Goal: Transaction & Acquisition: Purchase product/service

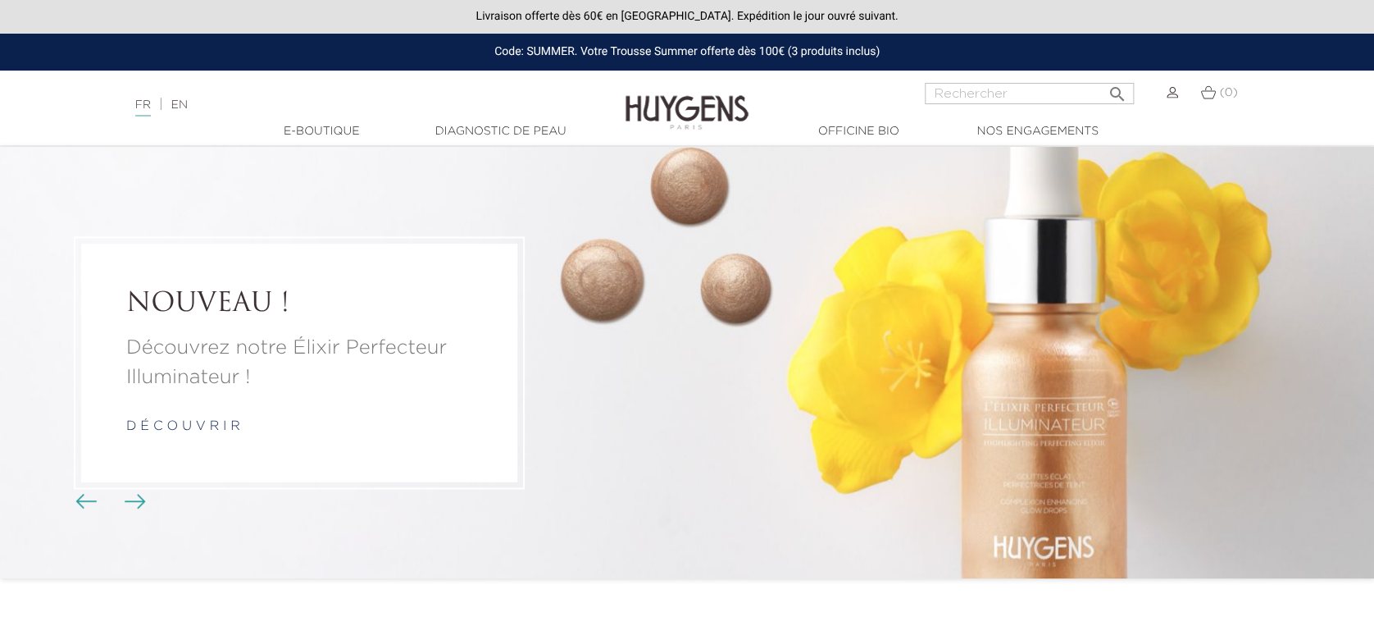
click at [949, 93] on input "Rechercher" at bounding box center [1029, 93] width 209 height 21
type input "detox"
click at [1103, 78] on button " Rechercher" at bounding box center [1118, 89] width 30 height 22
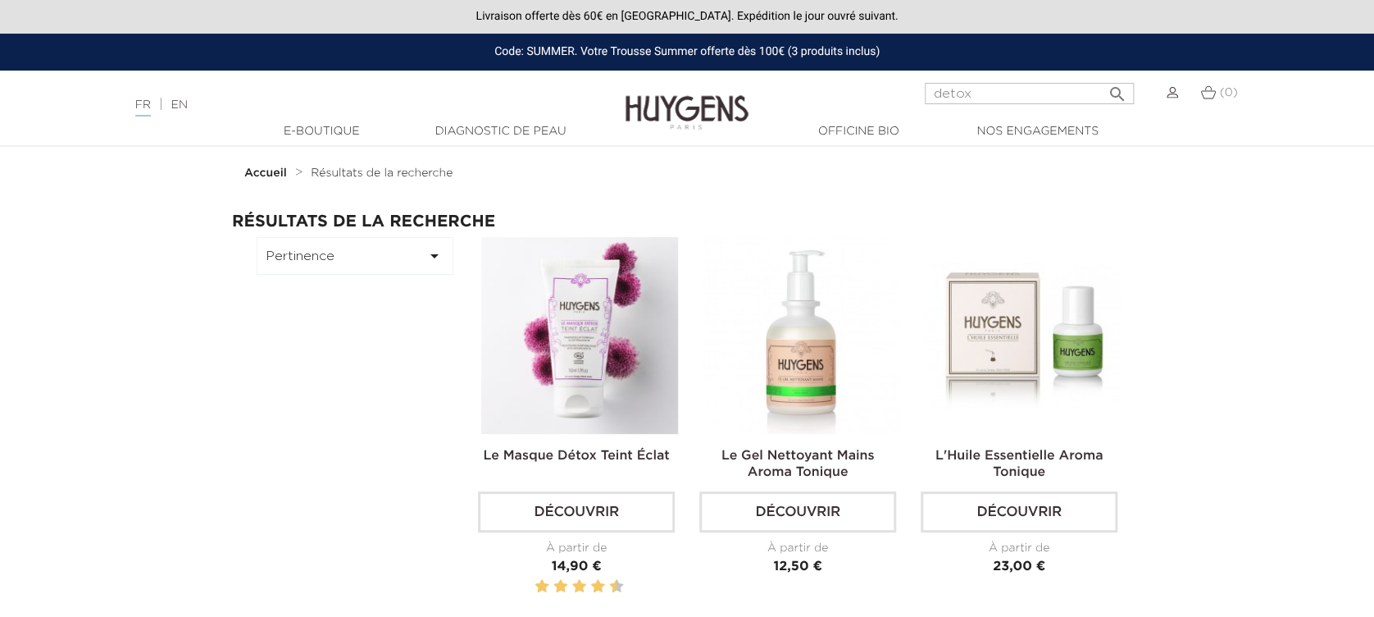
click at [949, 93] on input "detox" at bounding box center [1029, 93] width 209 height 21
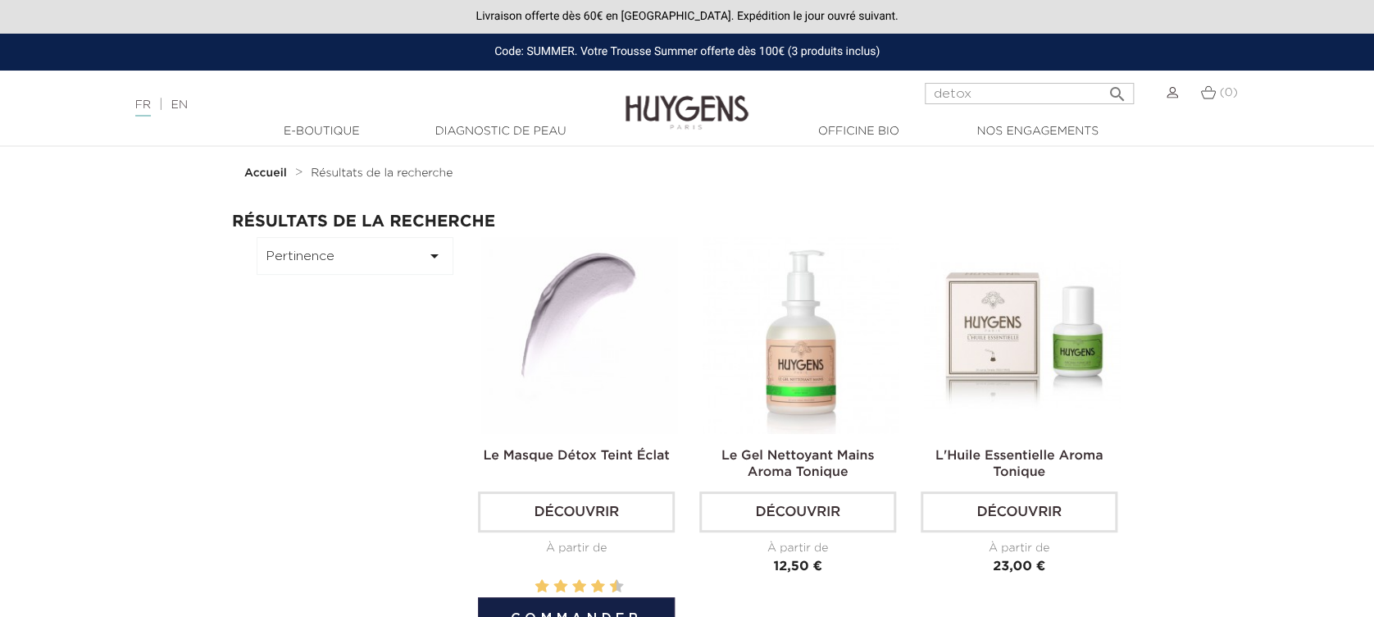
click at [538, 332] on img at bounding box center [579, 335] width 197 height 197
